Goal: Task Accomplishment & Management: Manage account settings

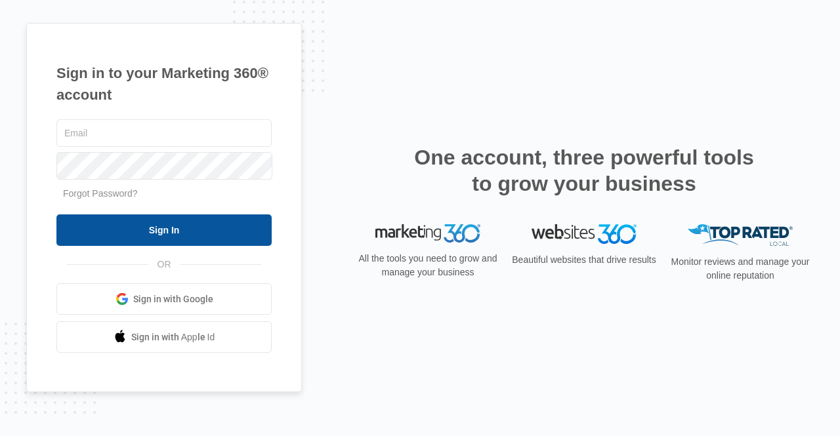
type input "Lguillen@aakelementary.org"
click at [220, 226] on input "Sign In" at bounding box center [163, 230] width 215 height 31
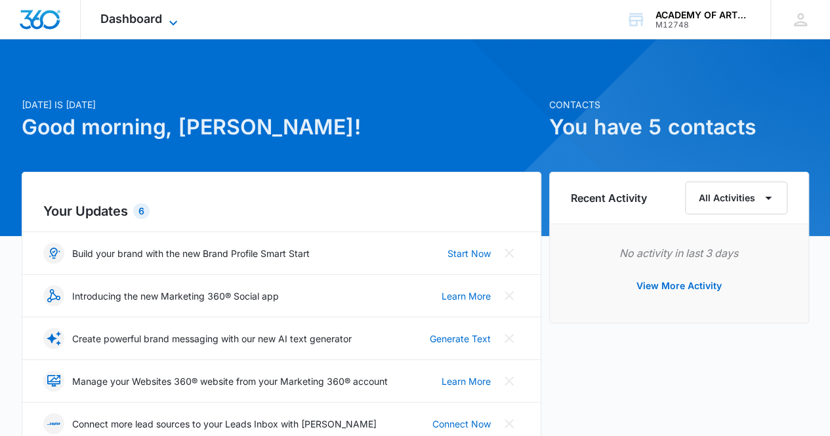
click at [152, 22] on span "Dashboard" at bounding box center [131, 19] width 62 height 14
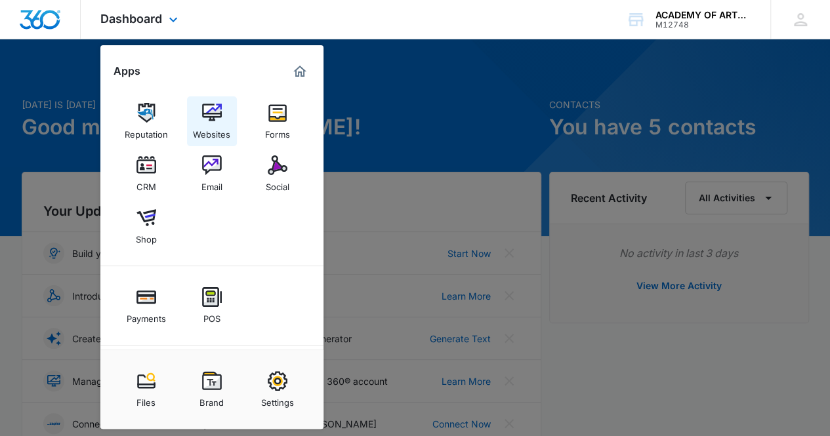
click at [219, 108] on img at bounding box center [212, 113] width 20 height 20
